Goal: Task Accomplishment & Management: Complete application form

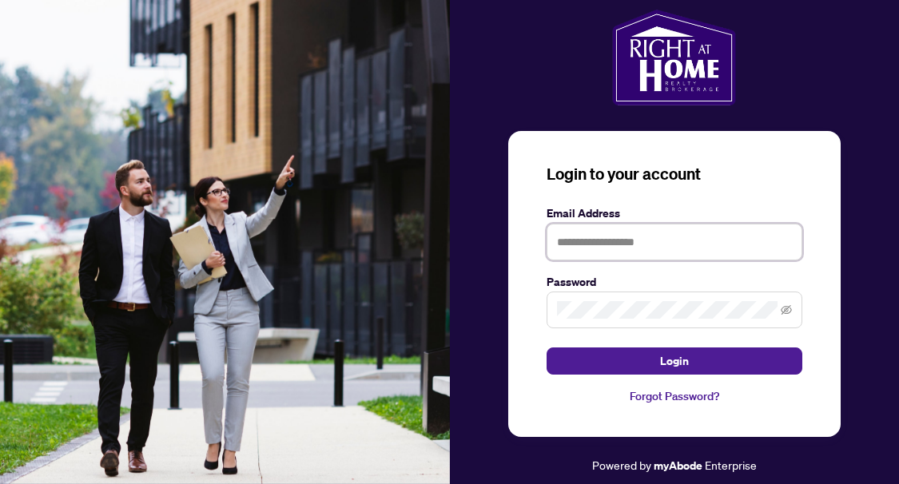
click at [606, 259] on input "text" at bounding box center [674, 242] width 256 height 37
type input "**********"
click at [546, 347] on button "Login" at bounding box center [674, 360] width 256 height 27
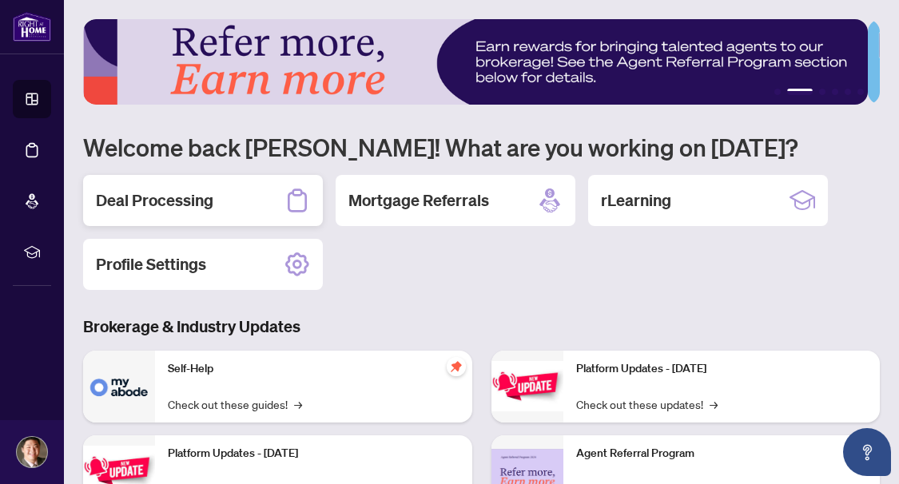
click at [226, 197] on div "Deal Processing" at bounding box center [203, 200] width 240 height 51
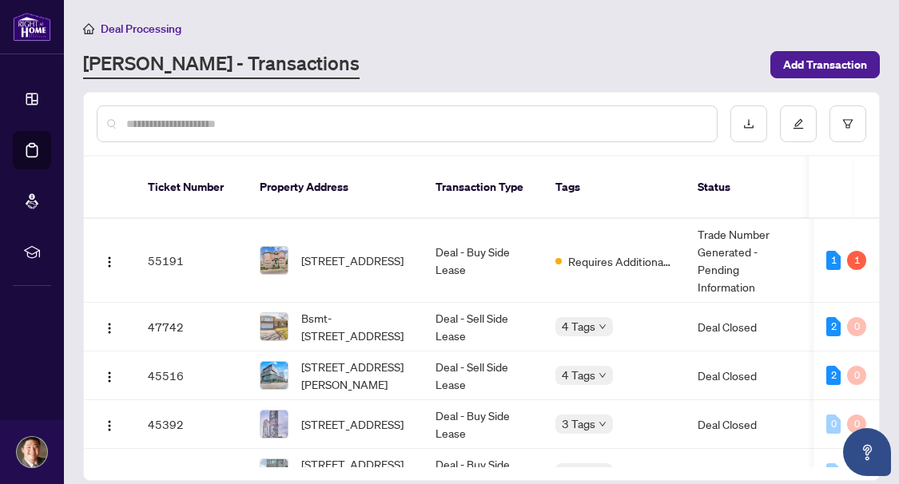
scroll to position [15, 0]
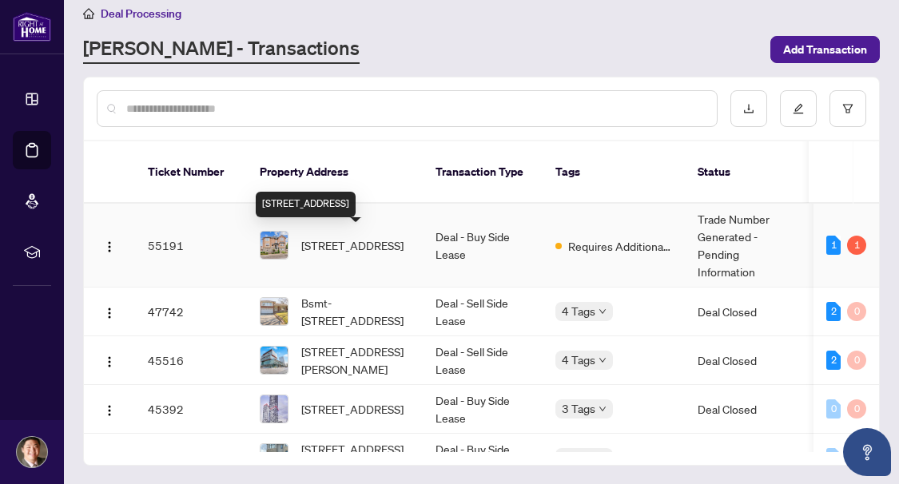
click at [350, 248] on span "[STREET_ADDRESS]" at bounding box center [352, 245] width 102 height 18
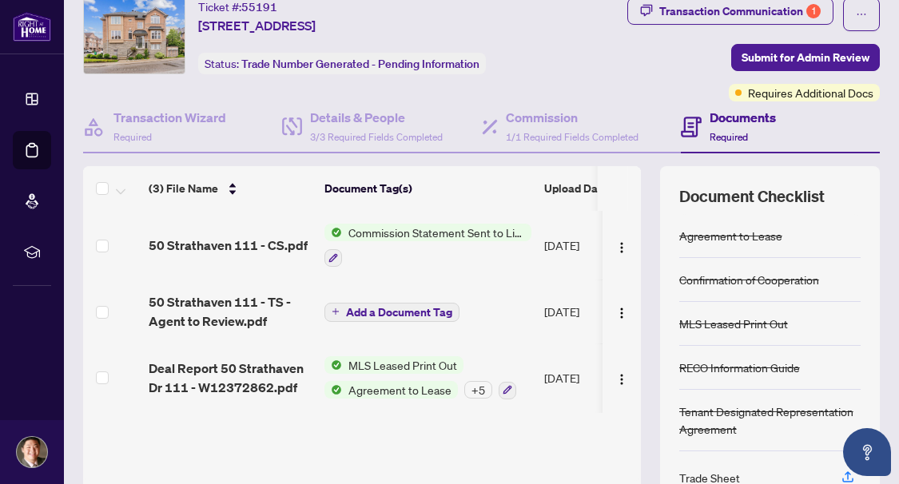
scroll to position [80, 0]
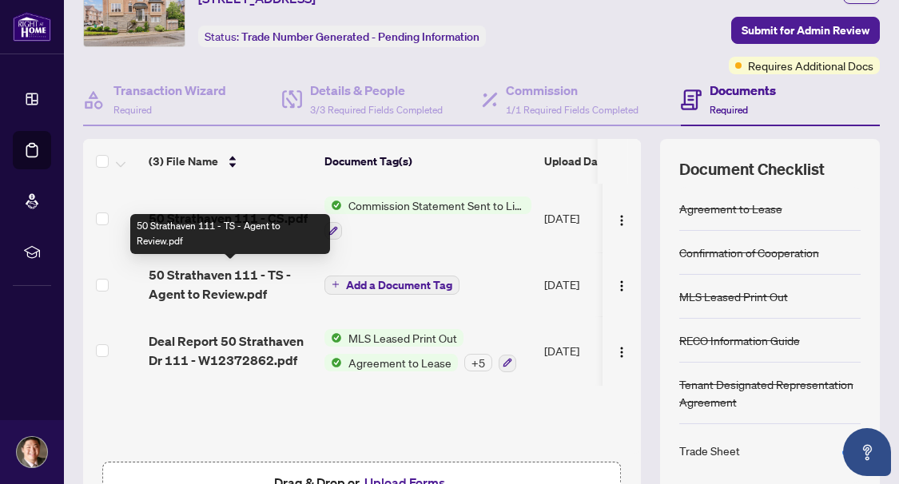
click at [255, 269] on span "50 Strathaven 111 - TS - Agent to Review.pdf" at bounding box center [230, 284] width 163 height 38
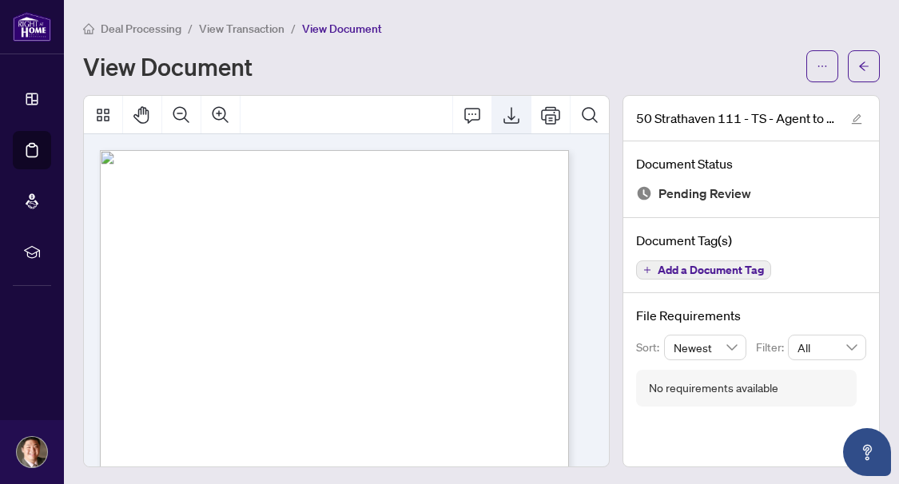
click at [503, 117] on icon "Export" at bounding box center [511, 115] width 16 height 17
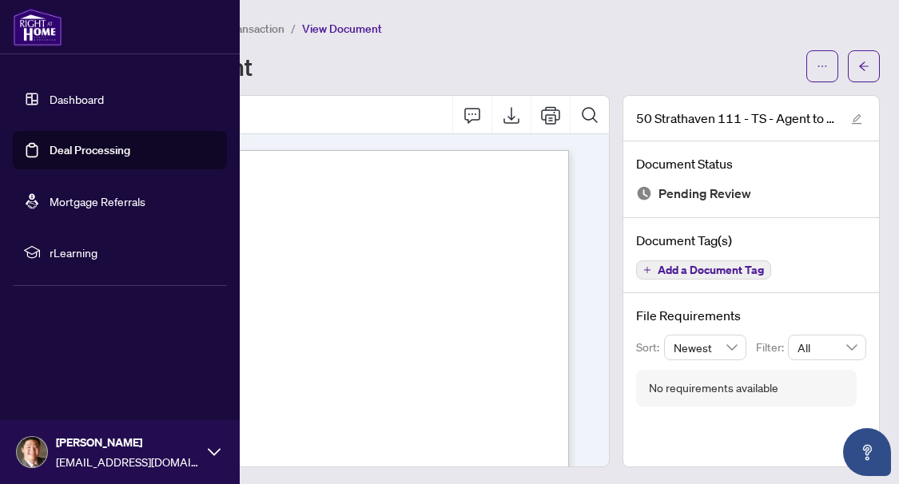
click at [50, 157] on link "Deal Processing" at bounding box center [90, 150] width 81 height 14
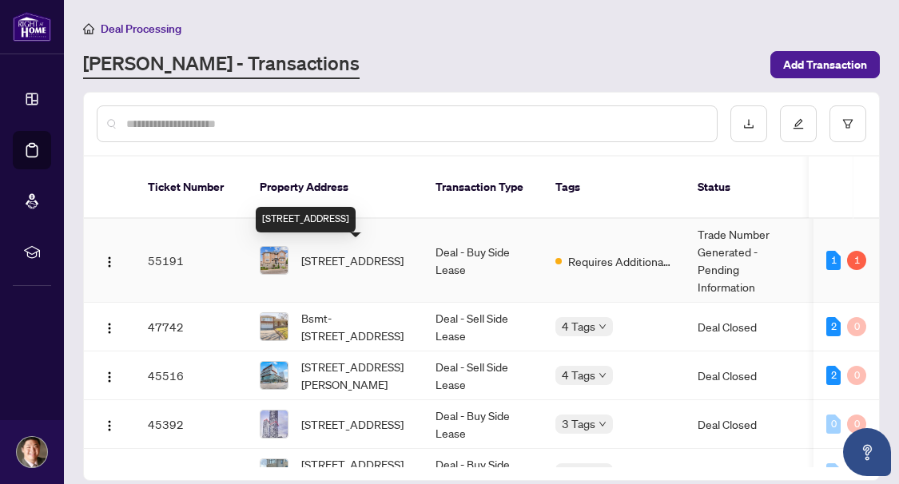
click at [367, 260] on span "[STREET_ADDRESS]" at bounding box center [352, 261] width 102 height 18
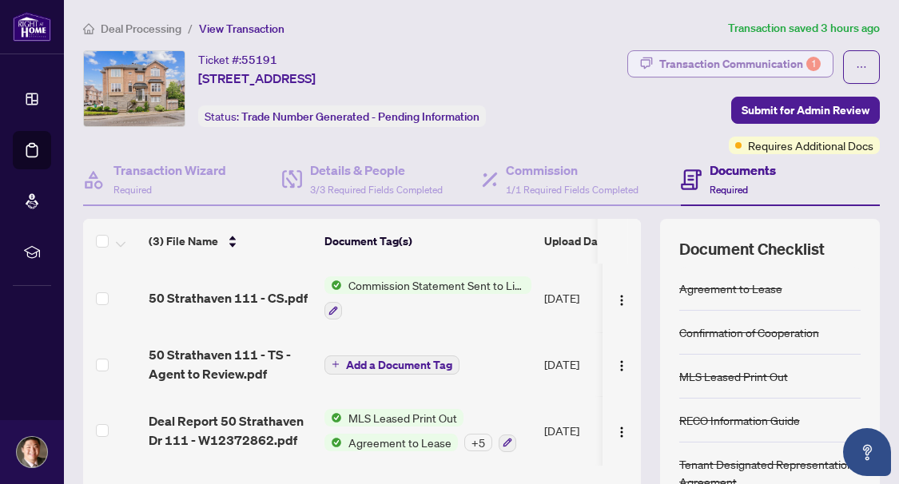
click at [773, 57] on div "Transaction Communication 1" at bounding box center [739, 64] width 161 height 26
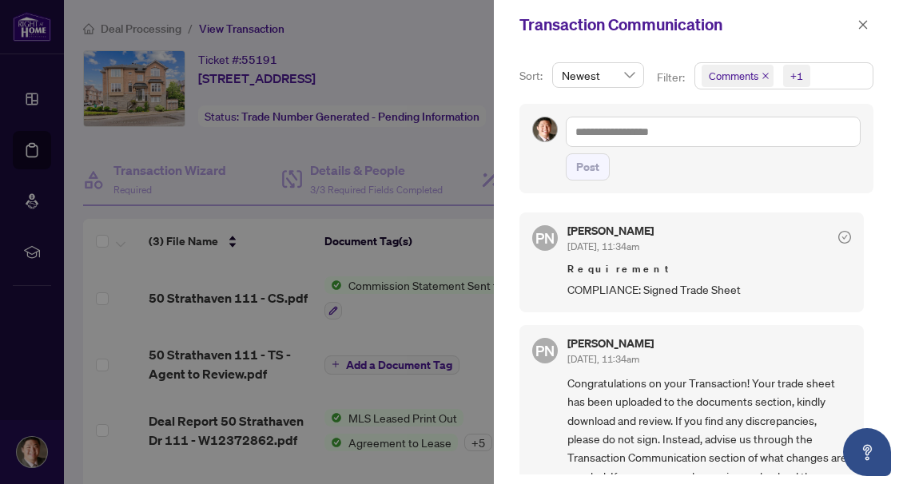
click at [438, 50] on div at bounding box center [449, 242] width 899 height 484
click at [866, 28] on icon "close" at bounding box center [863, 24] width 9 height 9
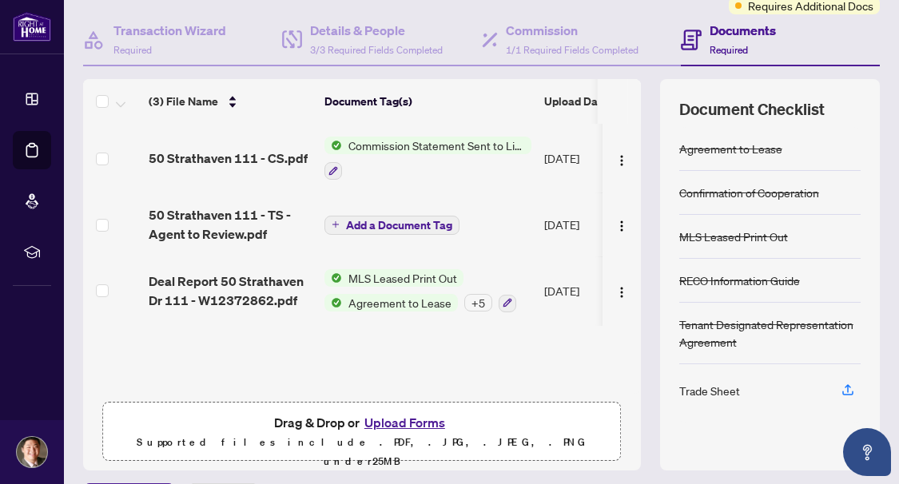
scroll to position [160, 0]
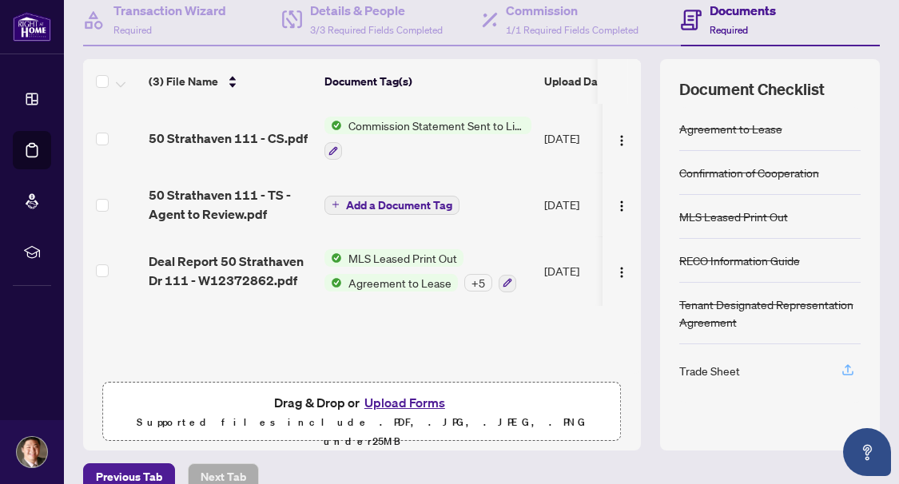
click at [840, 372] on icon "button" at bounding box center [847, 370] width 14 height 14
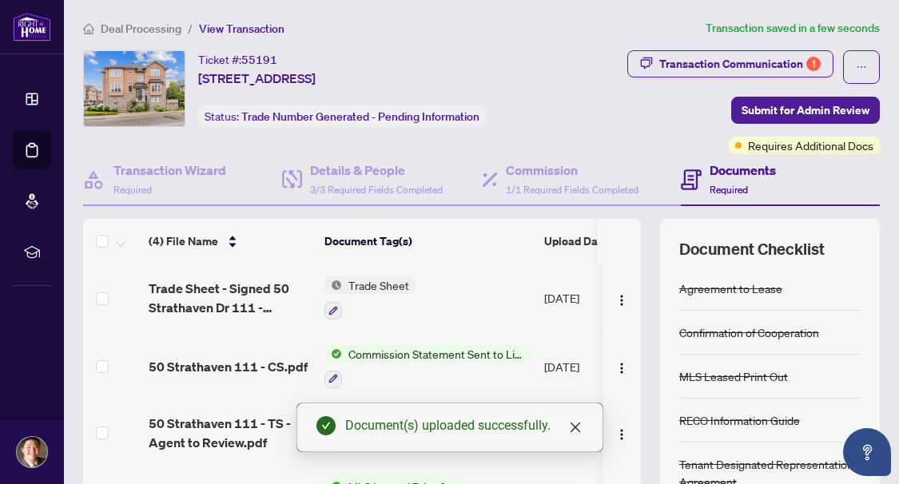
scroll to position [0, 0]
click at [744, 113] on span "Submit for Admin Review" at bounding box center [805, 110] width 128 height 26
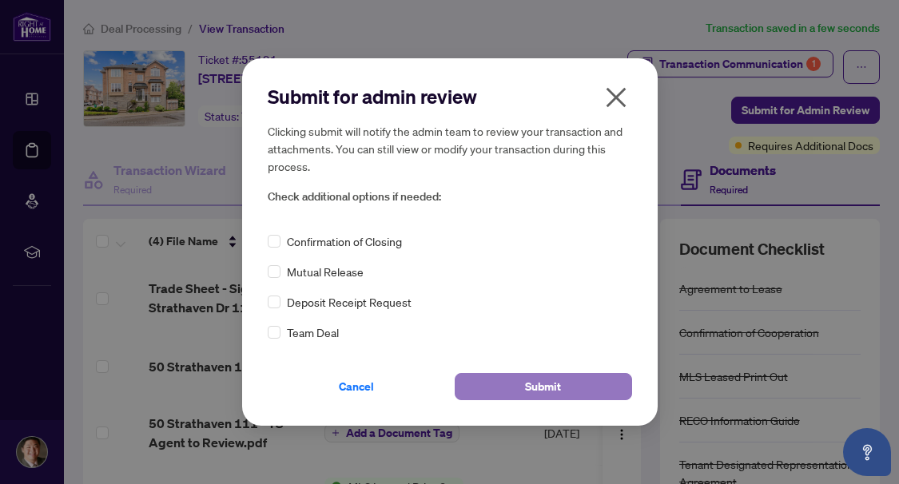
click at [522, 383] on button "Submit" at bounding box center [542, 386] width 177 height 27
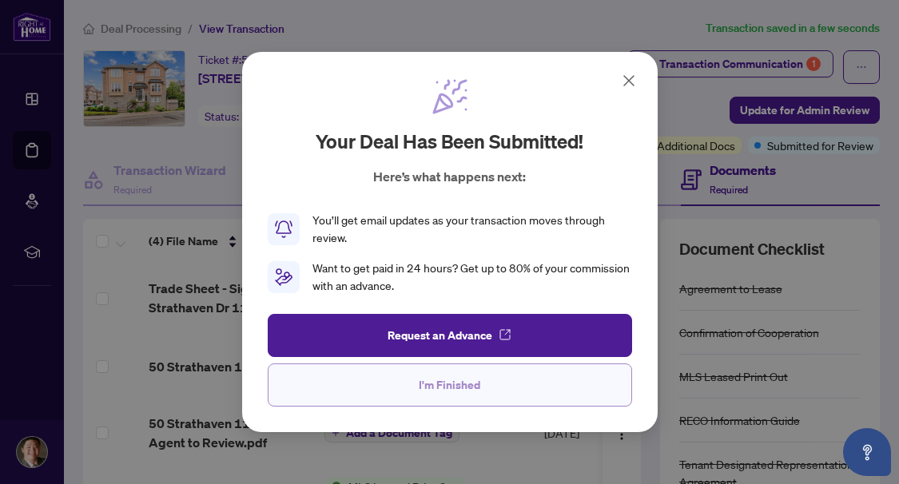
click at [532, 395] on button "I'm Finished" at bounding box center [450, 384] width 364 height 43
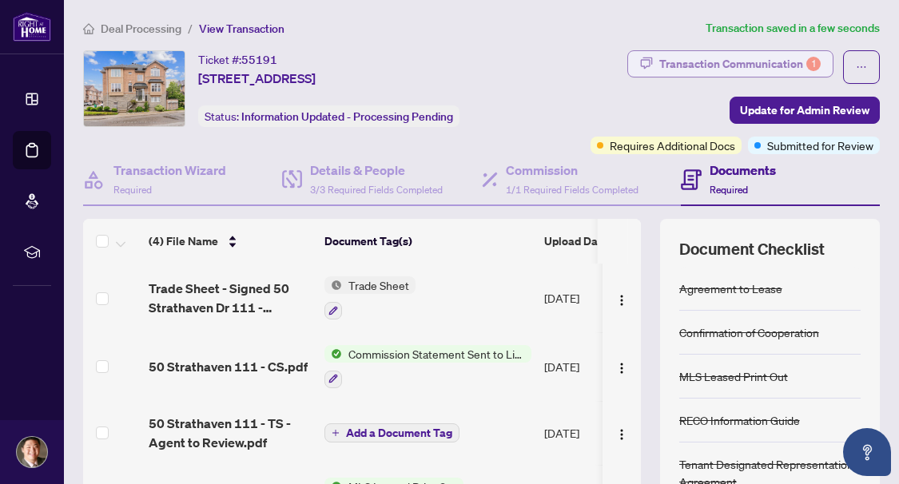
click at [768, 68] on div "Transaction Communication 1" at bounding box center [739, 64] width 161 height 26
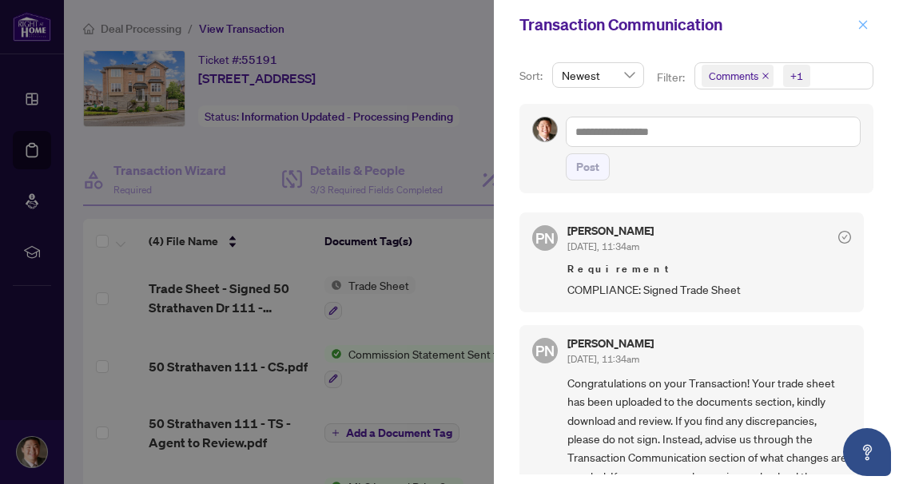
click at [862, 25] on icon "close" at bounding box center [863, 24] width 9 height 9
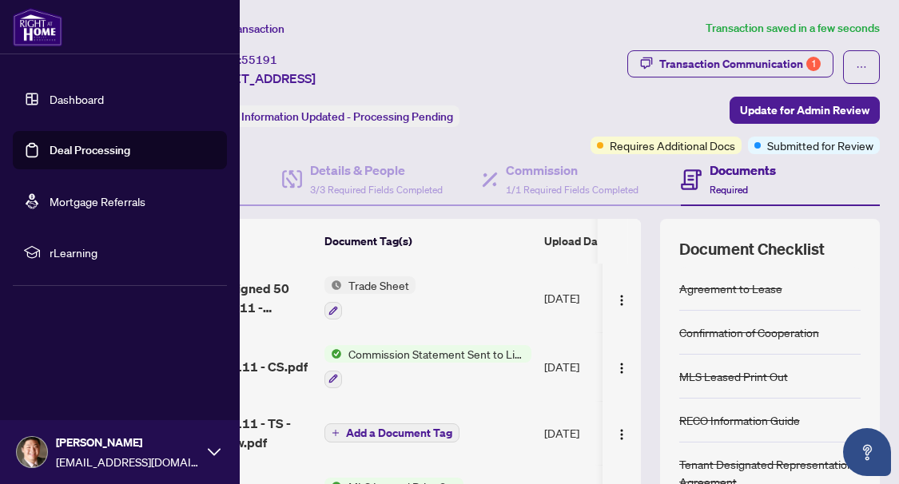
click at [58, 157] on link "Deal Processing" at bounding box center [90, 150] width 81 height 14
